Goal: Information Seeking & Learning: Learn about a topic

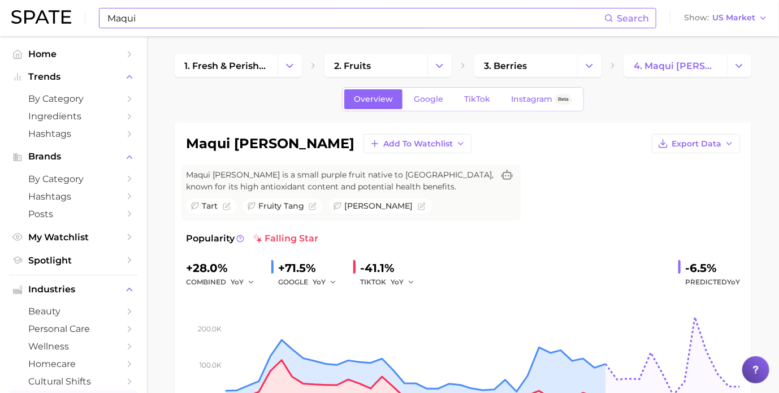
click at [242, 12] on input "Maqui" at bounding box center [355, 17] width 498 height 19
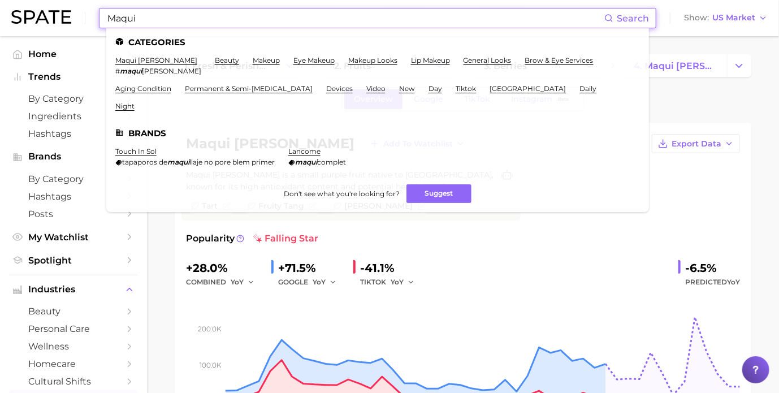
drag, startPoint x: 167, startPoint y: 18, endPoint x: 88, endPoint y: 11, distance: 79.4
click at [88, 11] on div "Maqui Search Categories maqui [PERSON_NAME] # maqui [PERSON_NAME] beauty makeup…" at bounding box center [389, 18] width 756 height 36
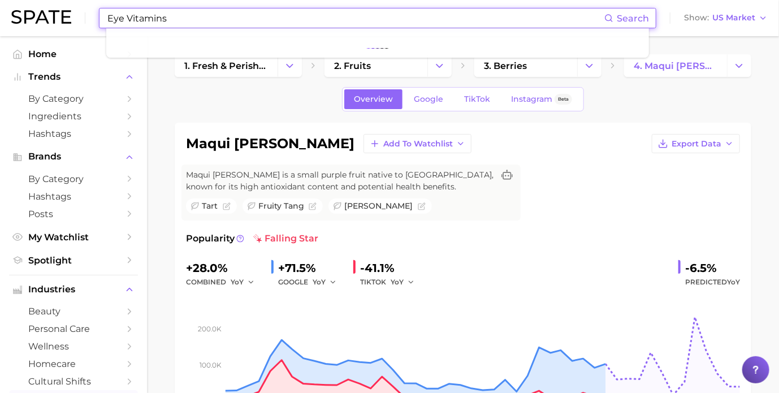
type input "Eye Vitamins"
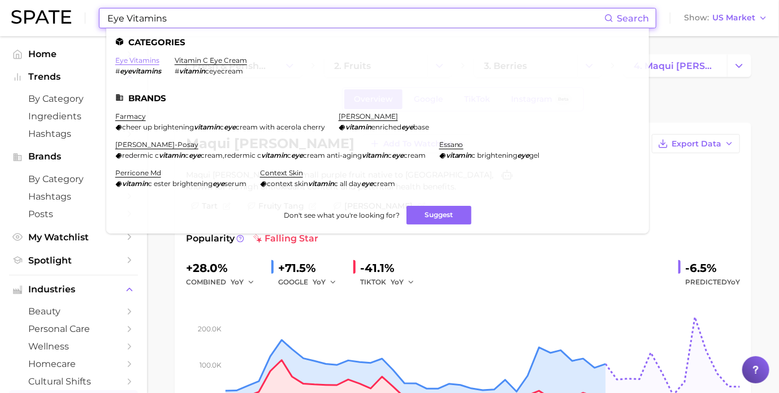
click at [150, 64] on link "eye vitamins" at bounding box center [137, 60] width 44 height 8
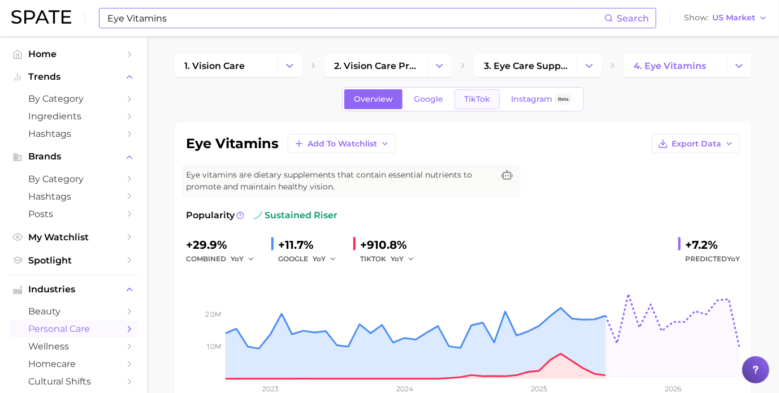
click at [474, 99] on span "TikTok" at bounding box center [477, 99] width 26 height 10
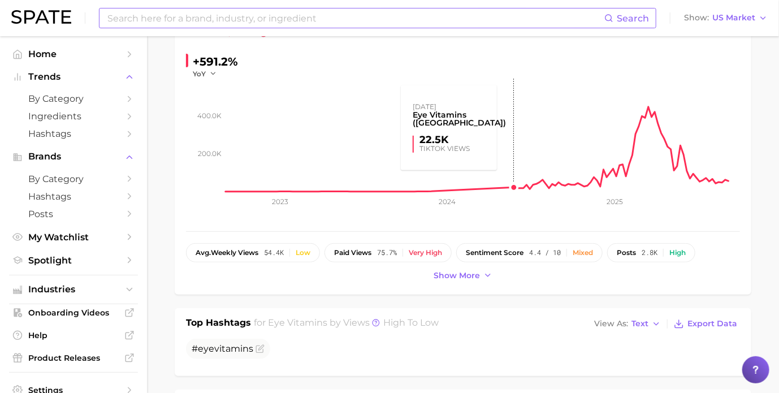
scroll to position [226, 0]
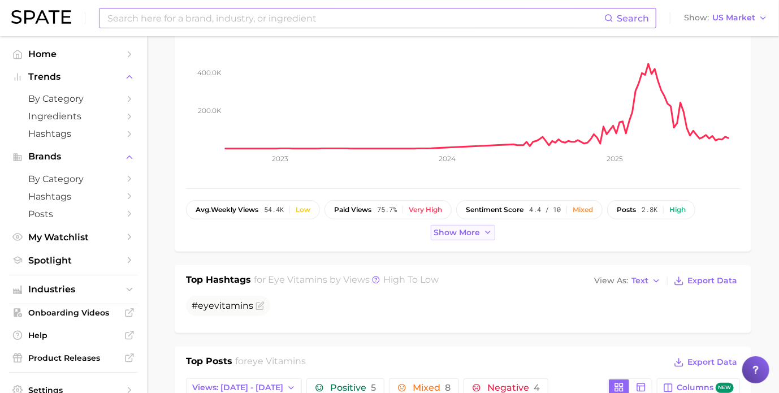
click at [439, 235] on span "Show more" at bounding box center [457, 233] width 46 height 10
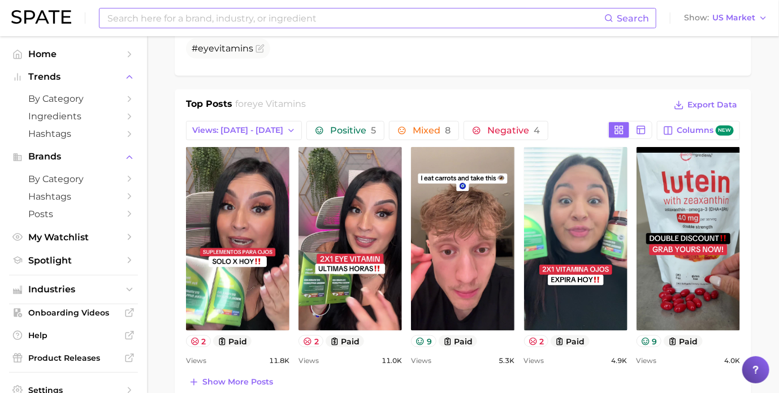
scroll to position [565, 0]
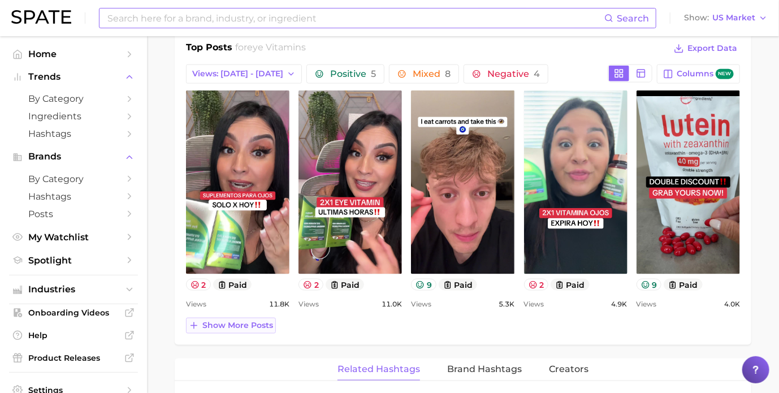
click at [241, 322] on span "Show more posts" at bounding box center [237, 325] width 71 height 10
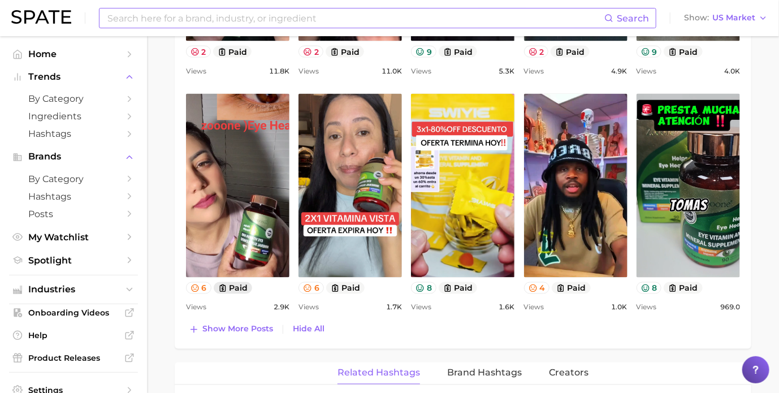
scroll to position [791, 0]
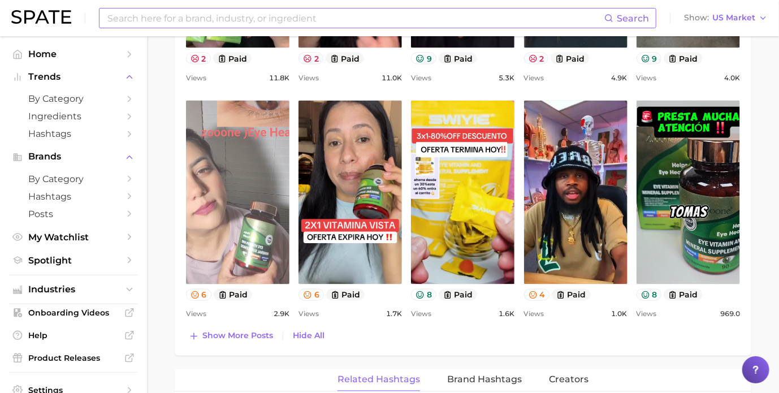
click at [247, 237] on link "view post on TikTok" at bounding box center [237, 193] width 103 height 184
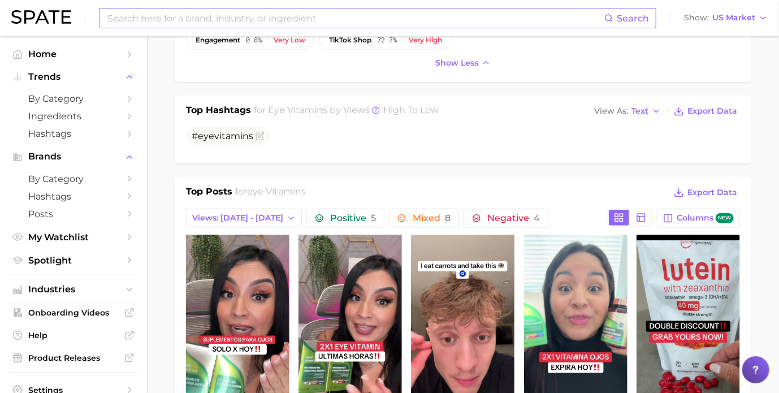
scroll to position [396, 0]
